Goal: Task Accomplishment & Management: Use online tool/utility

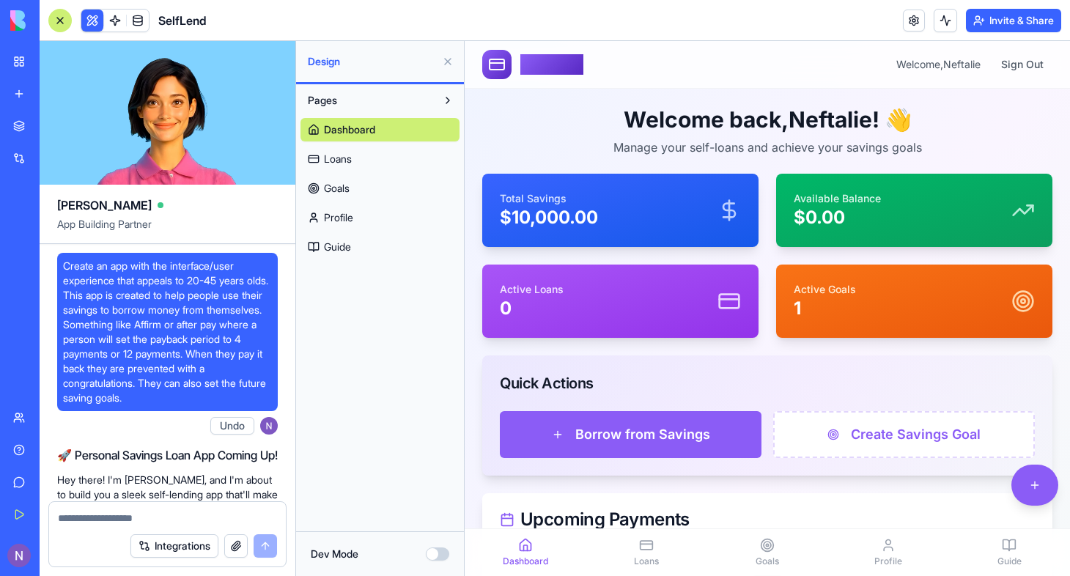
scroll to position [5214, 0]
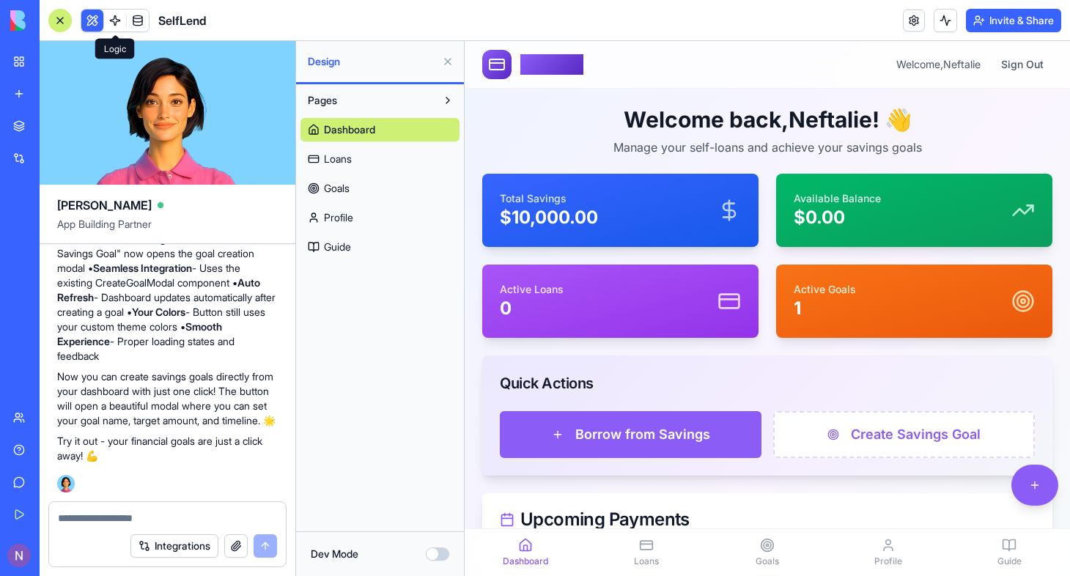
click at [119, 22] on link at bounding box center [115, 21] width 22 height 22
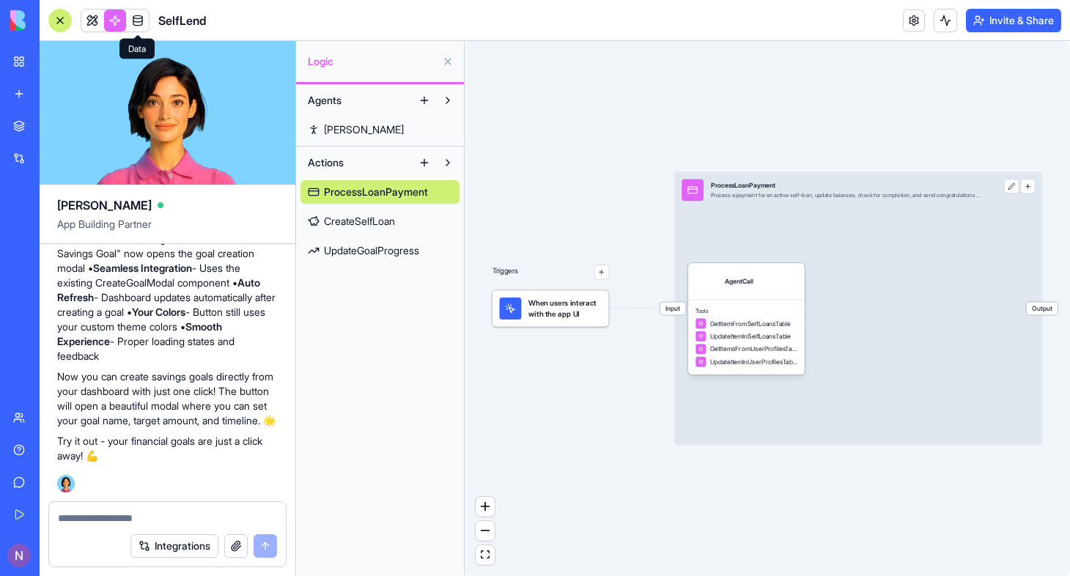
click at [139, 20] on link at bounding box center [138, 21] width 22 height 22
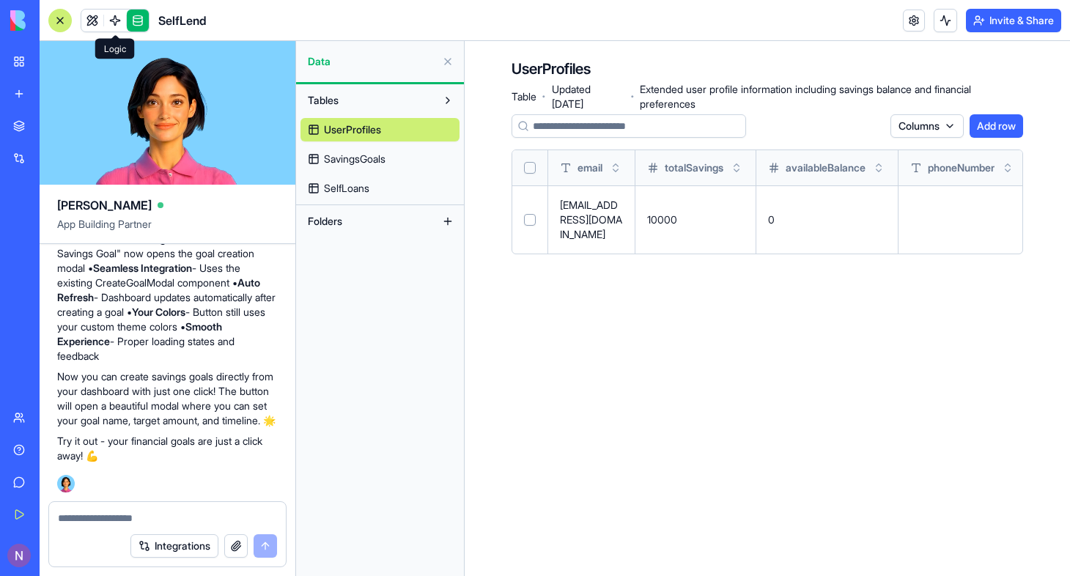
click at [118, 19] on link at bounding box center [115, 21] width 22 height 22
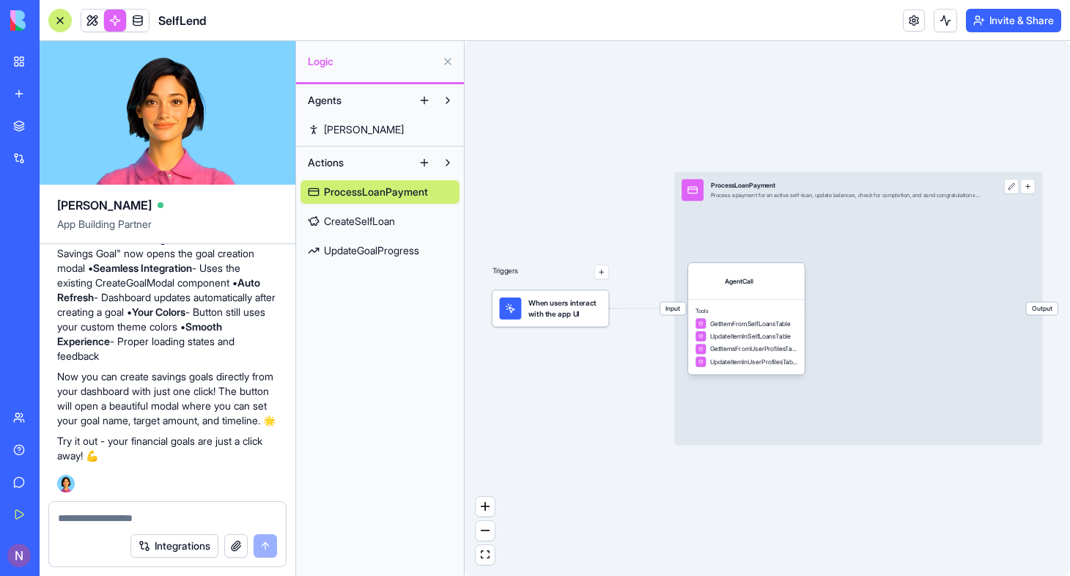
click at [379, 407] on div "Agents [PERSON_NAME] Actions ProcessLoanPayment CreateSelfLoan UpdateGoalProgre…" at bounding box center [380, 330] width 168 height 492
click at [423, 162] on button at bounding box center [423, 162] width 23 height 23
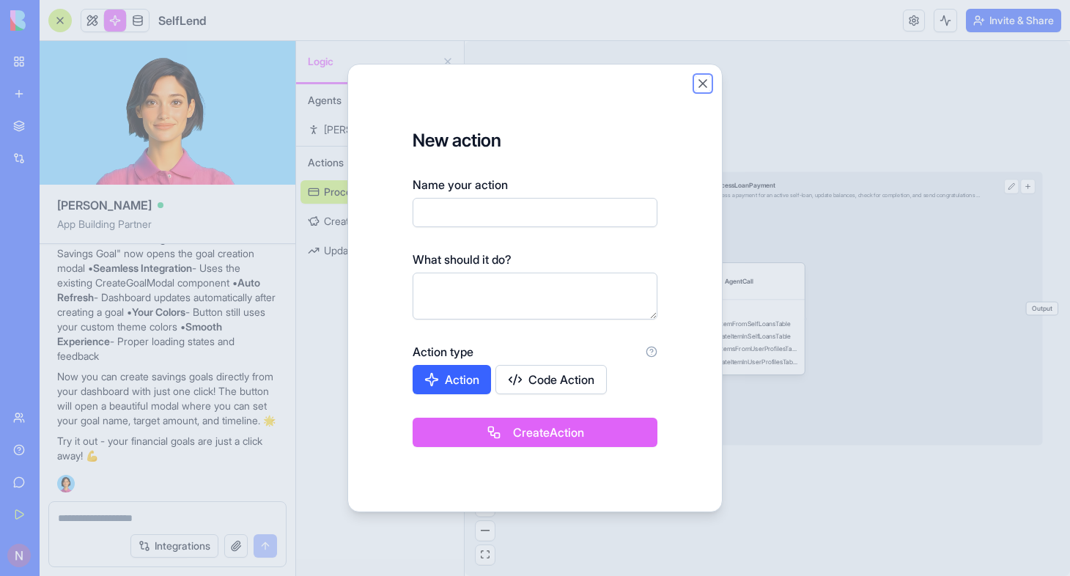
click at [703, 79] on button "Close" at bounding box center [702, 83] width 15 height 15
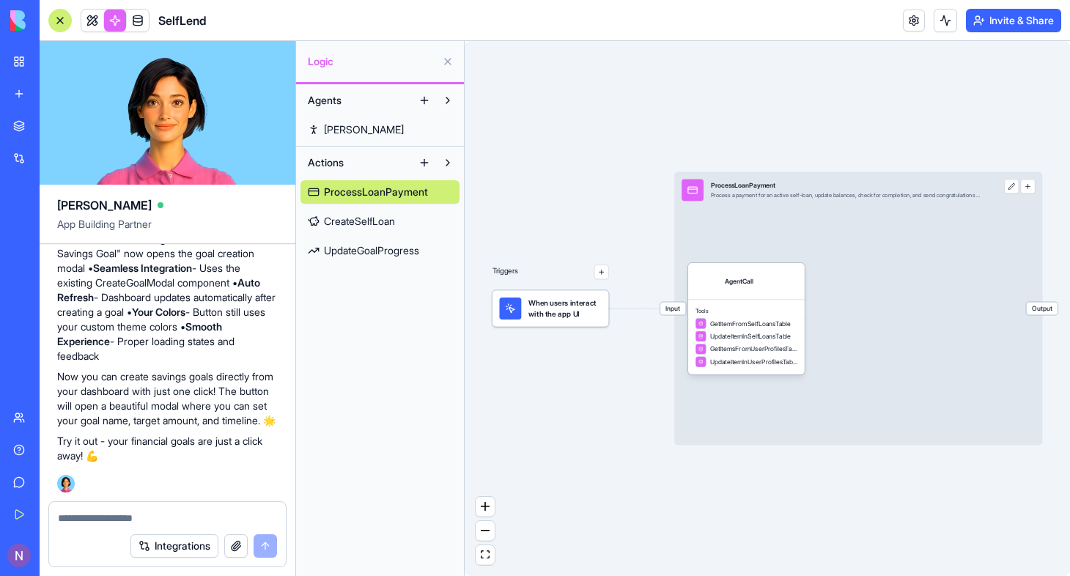
click at [54, 56] on div "My Workspace" at bounding box center [44, 61] width 19 height 15
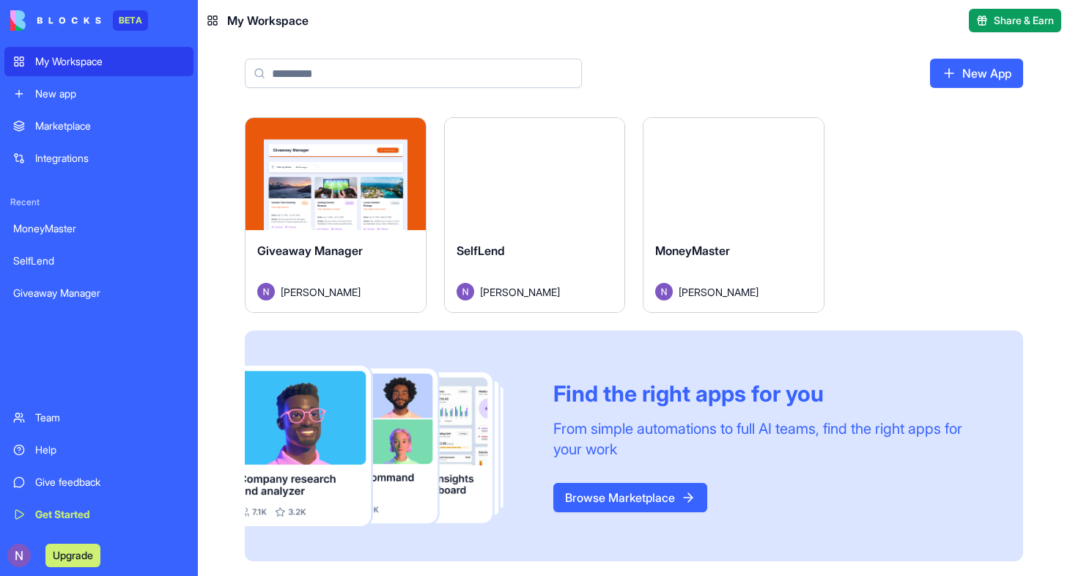
click at [527, 167] on button "Launch" at bounding box center [534, 174] width 110 height 29
